Goal: Navigation & Orientation: Find specific page/section

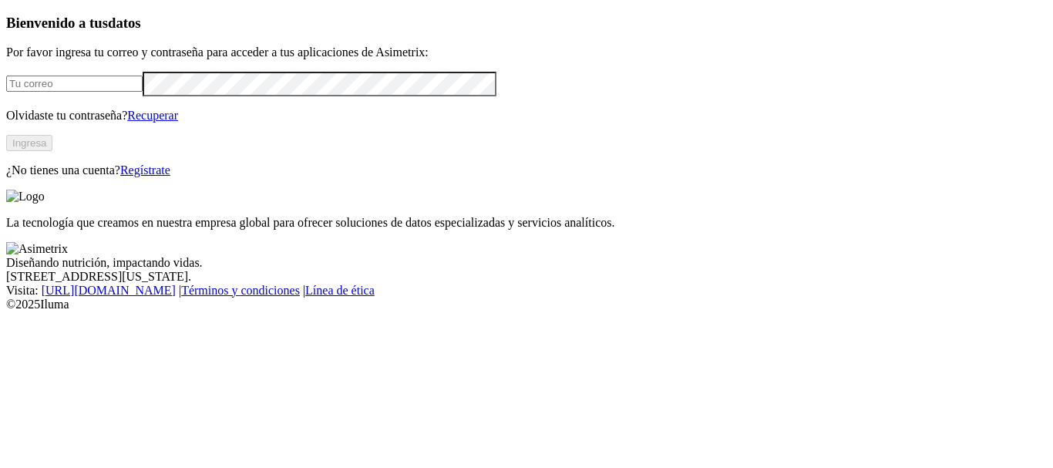
click at [84, 92] on input "email" at bounding box center [74, 84] width 136 height 16
type input "[PERSON_NAME][EMAIL_ADDRESS][PERSON_NAME][DOMAIN_NAME]"
click input "submit" at bounding box center [0, 0] width 0 height 0
